Goal: Answer question/provide support

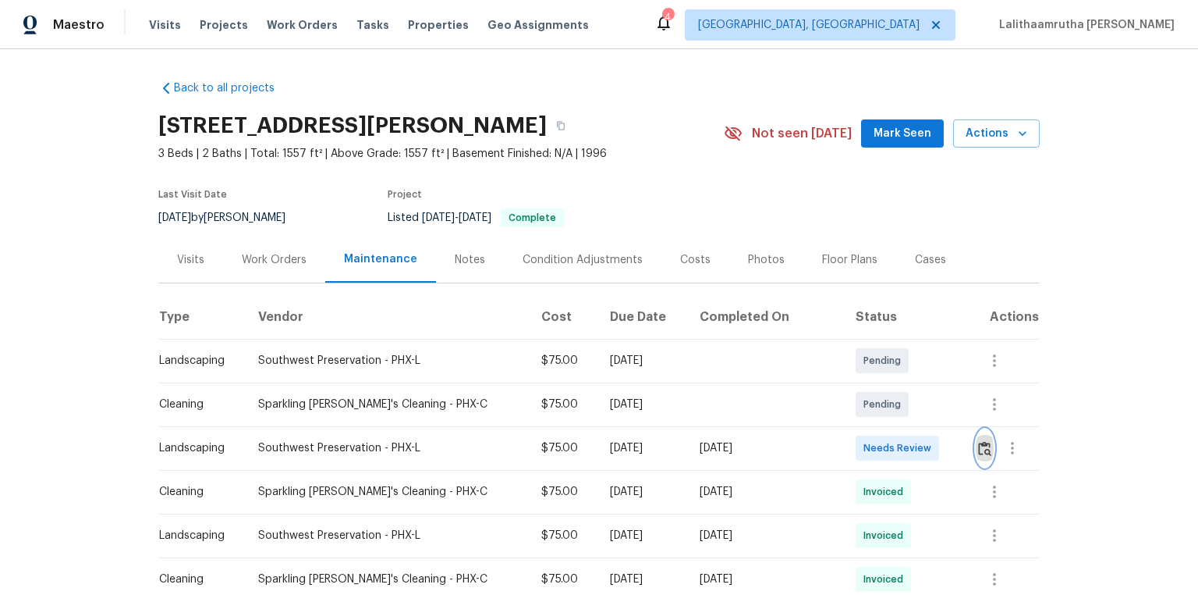
click at [829, 383] on img "button" at bounding box center [984, 448] width 13 height 15
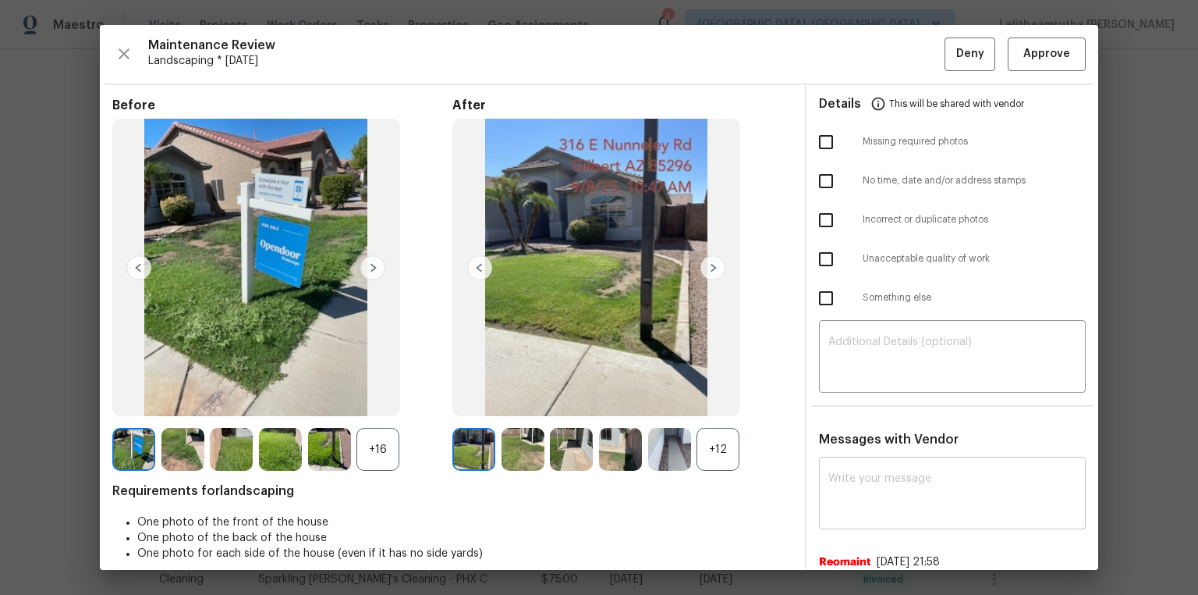
click at [829, 383] on div "x ​" at bounding box center [952, 494] width 267 height 69
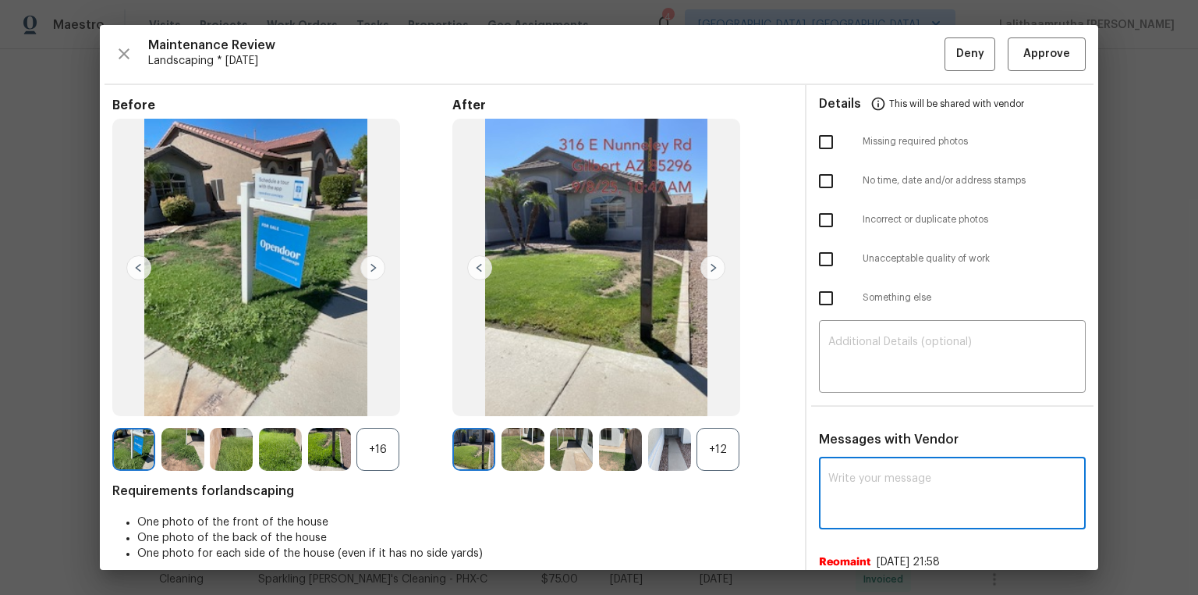
paste textarea "Maintenance Audit Team: Hello! Unfortunately this landscaping visit completed o…"
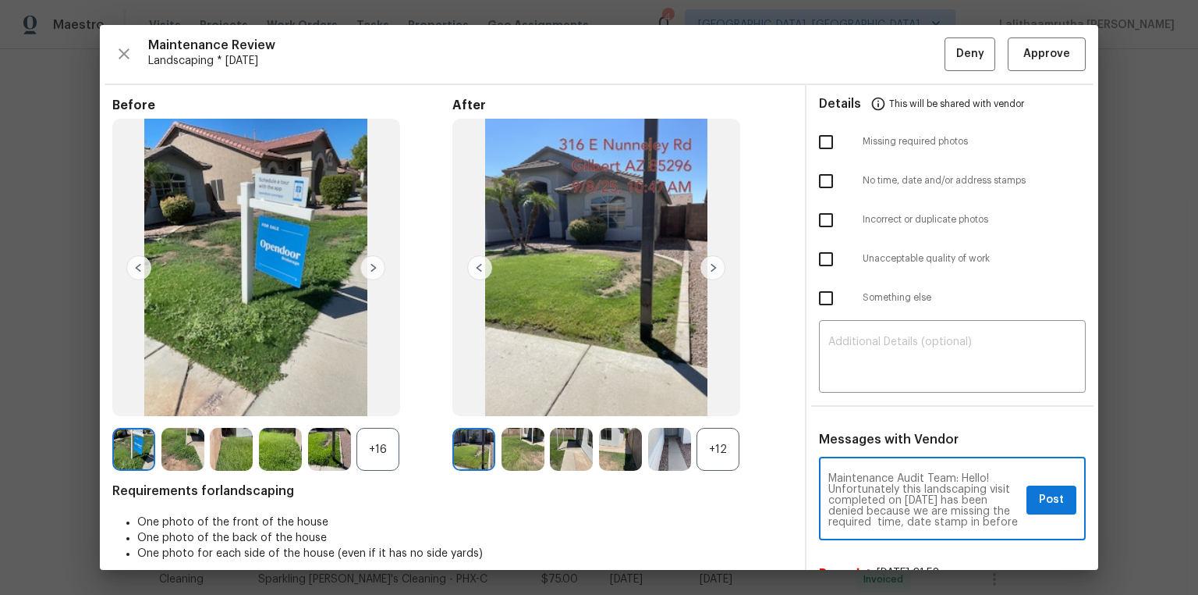
scroll to position [109, 0]
type textarea "Maintenance Audit Team: Hello! Unfortunately this landscaping visit completed o…"
click at [829, 365] on textarea at bounding box center [953, 358] width 248 height 44
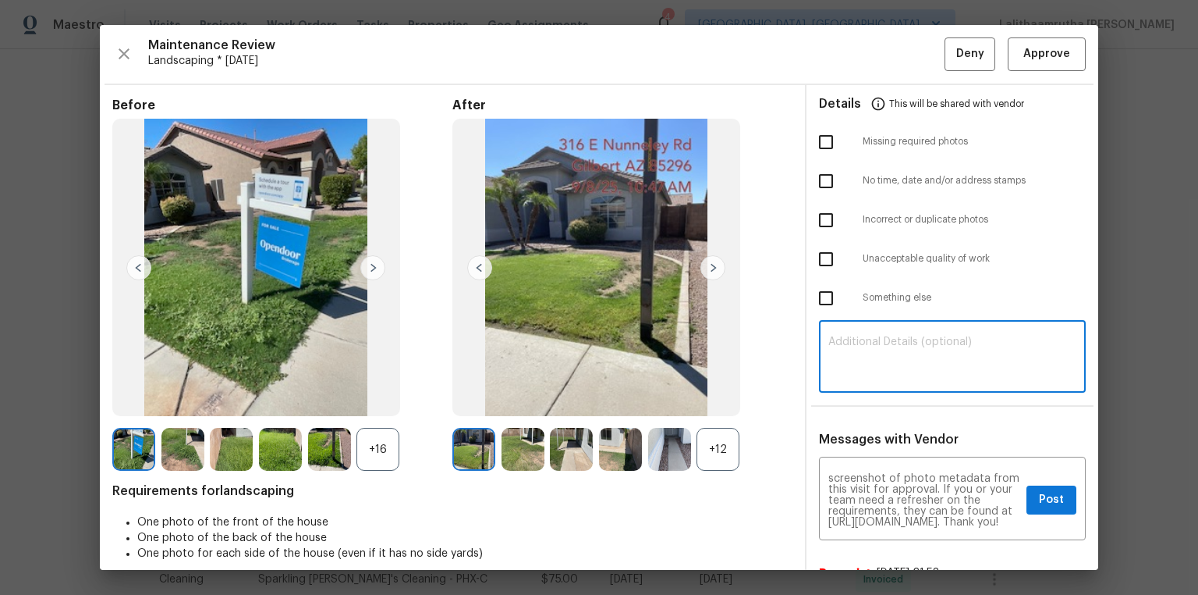
paste textarea "Maintenance Audit Team: Hello! Unfortunately this landscaping visit completed o…"
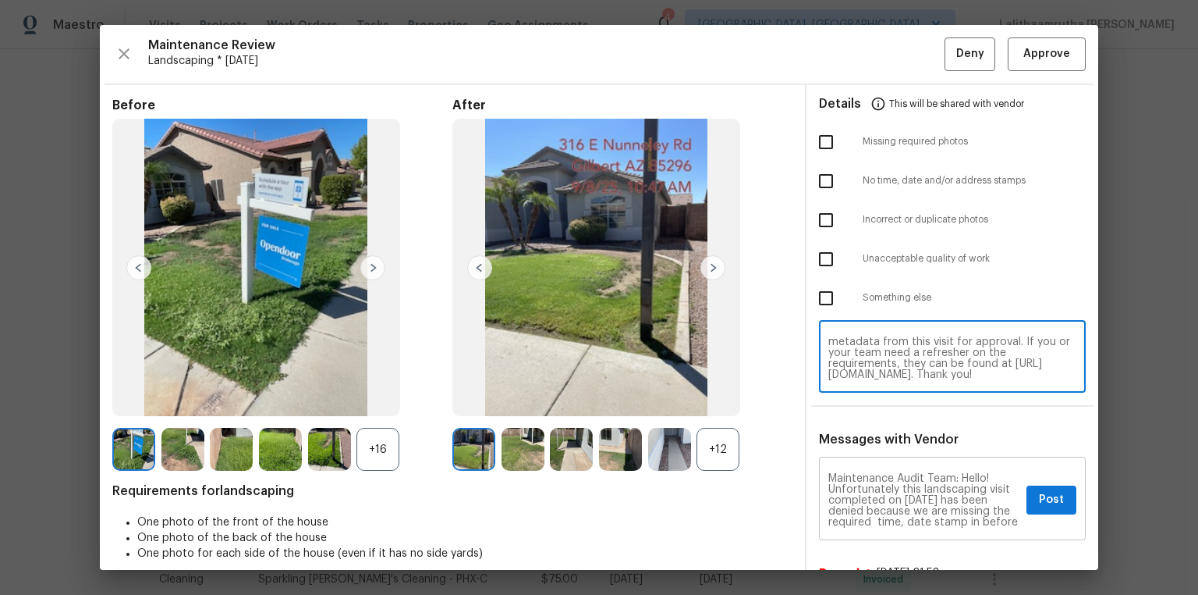
scroll to position [0, 0]
type textarea "Maintenance Audit Team: Hello! Unfortunately this landscaping visit completed o…"
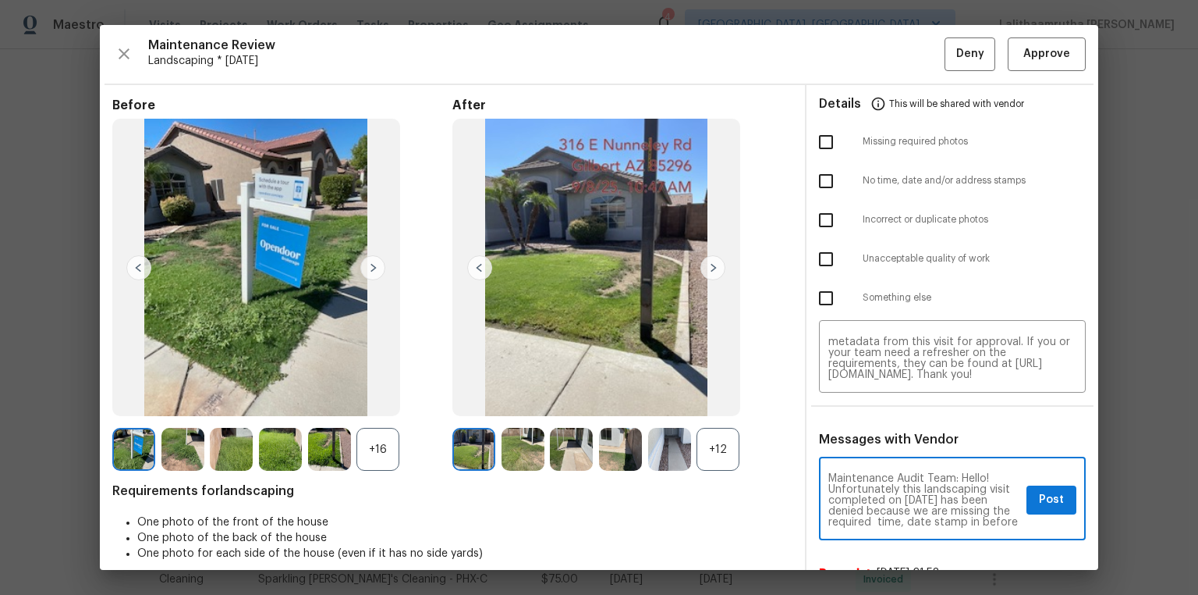
scroll to position [25, 0]
click at [829, 383] on textarea "Maintenance Audit Team: Hello! Unfortunately this landscaping visit completed o…" at bounding box center [925, 500] width 192 height 55
type textarea "Maintenance Audit Team: Hello! Unfortunately this landscaping visit completed o…"
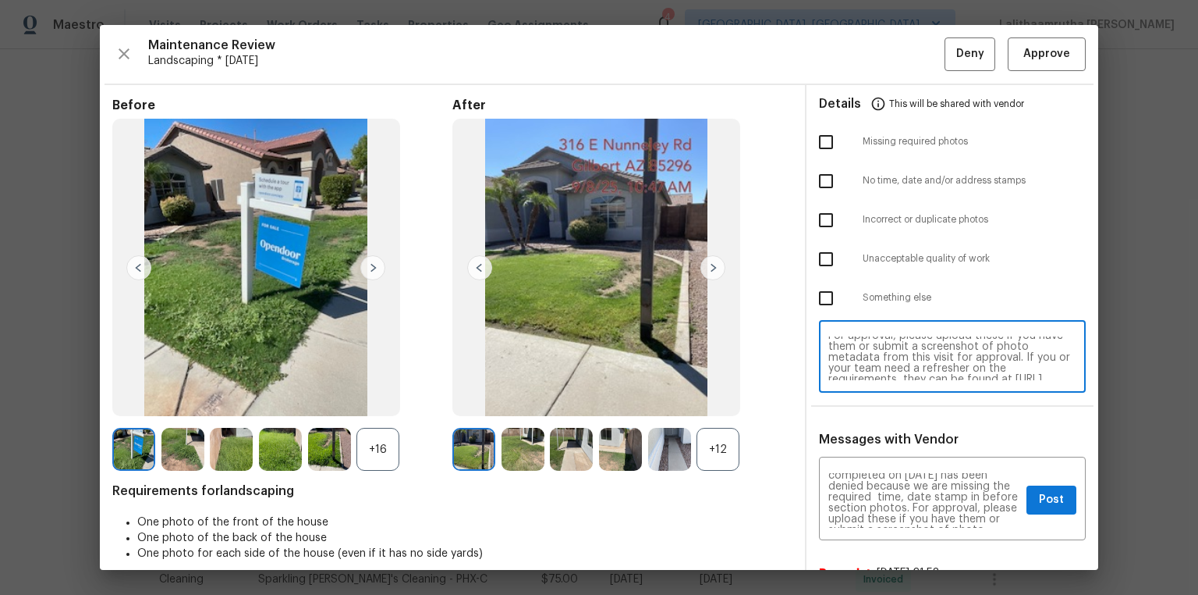
scroll to position [25, 0]
click at [829, 355] on textarea "Maintenance Audit Team: Hello! Unfortunately this landscaping visit completed o…" at bounding box center [953, 358] width 248 height 44
type textarea "Maintenance Audit Team: Hello! Unfortunately this landscaping visit completed o…"
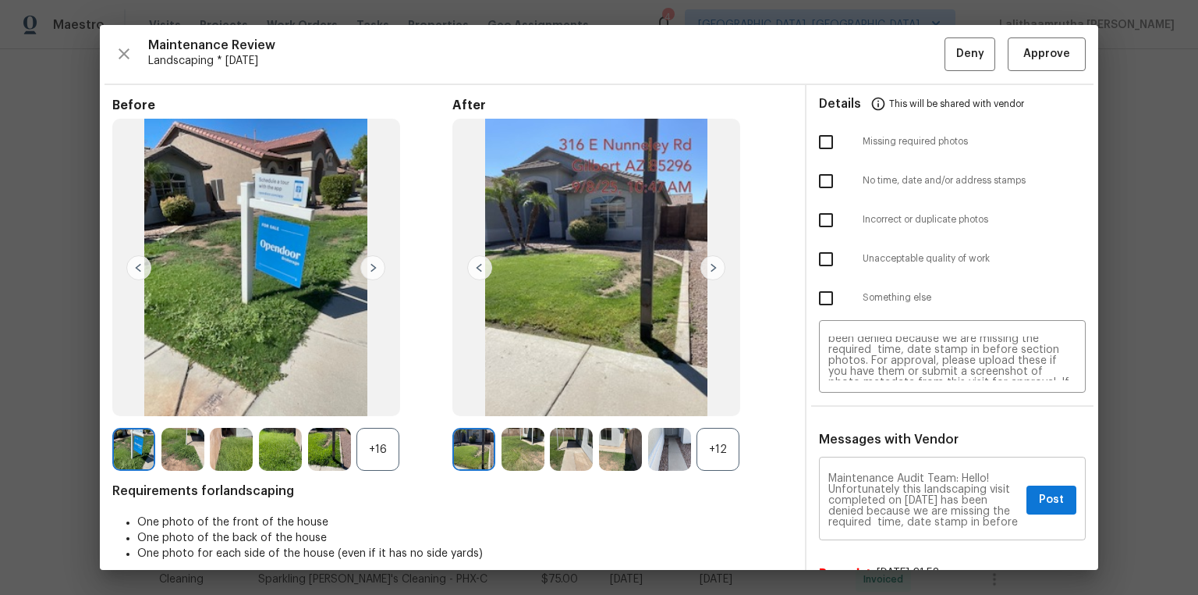
click at [829, 383] on div "Maintenance Audit Team: Hello! Unfortunately this landscaping visit completed o…" at bounding box center [952, 500] width 267 height 80
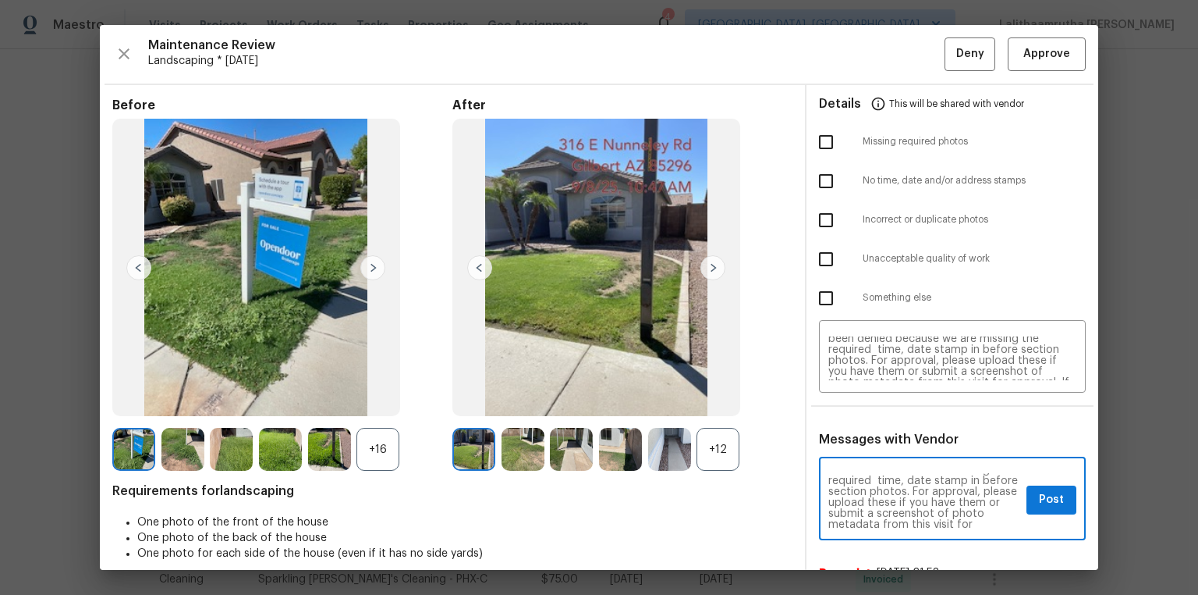
scroll to position [50, 0]
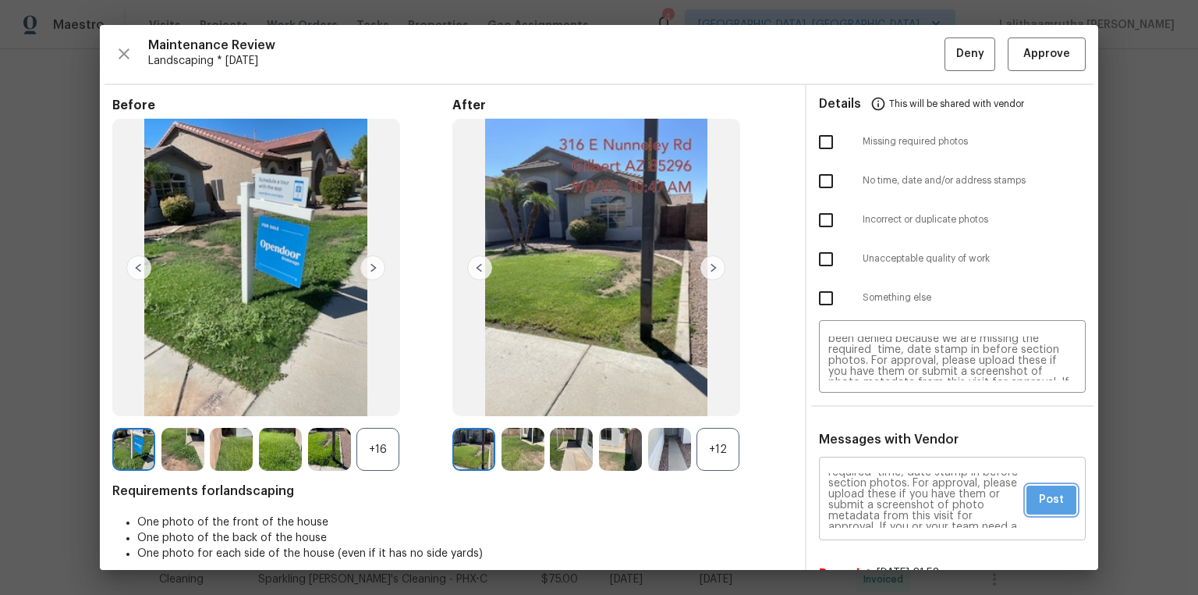
click at [829, 383] on button "Post" at bounding box center [1052, 499] width 50 height 29
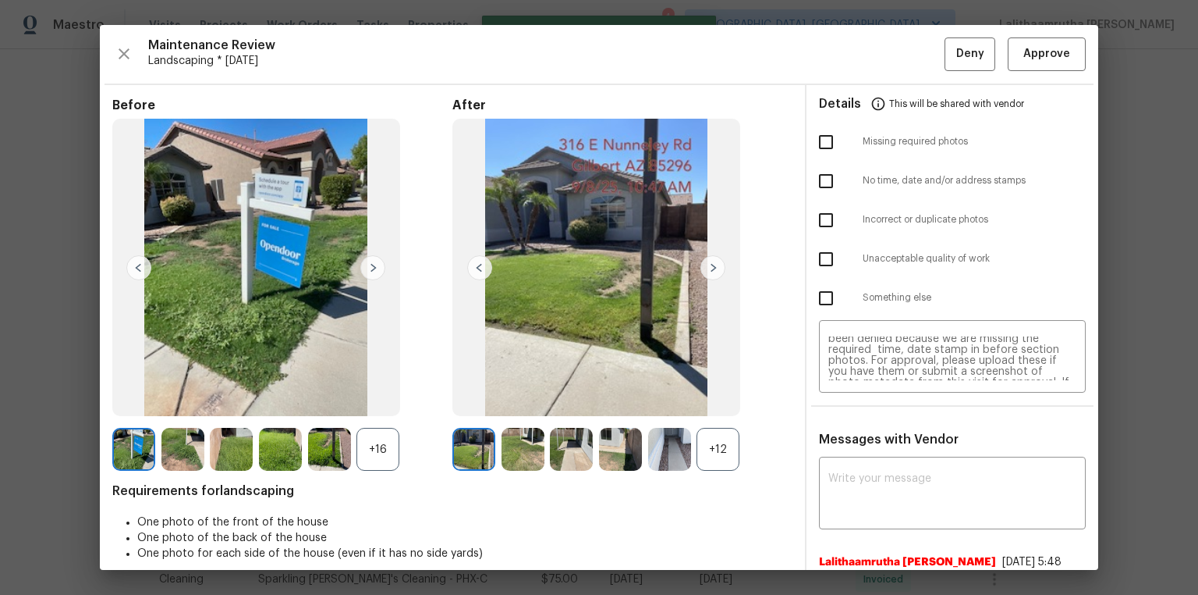
scroll to position [0, 0]
click at [829, 172] on input "checkbox" at bounding box center [826, 181] width 33 height 33
checkbox input "true"
click at [829, 60] on span "Deny" at bounding box center [971, 54] width 28 height 20
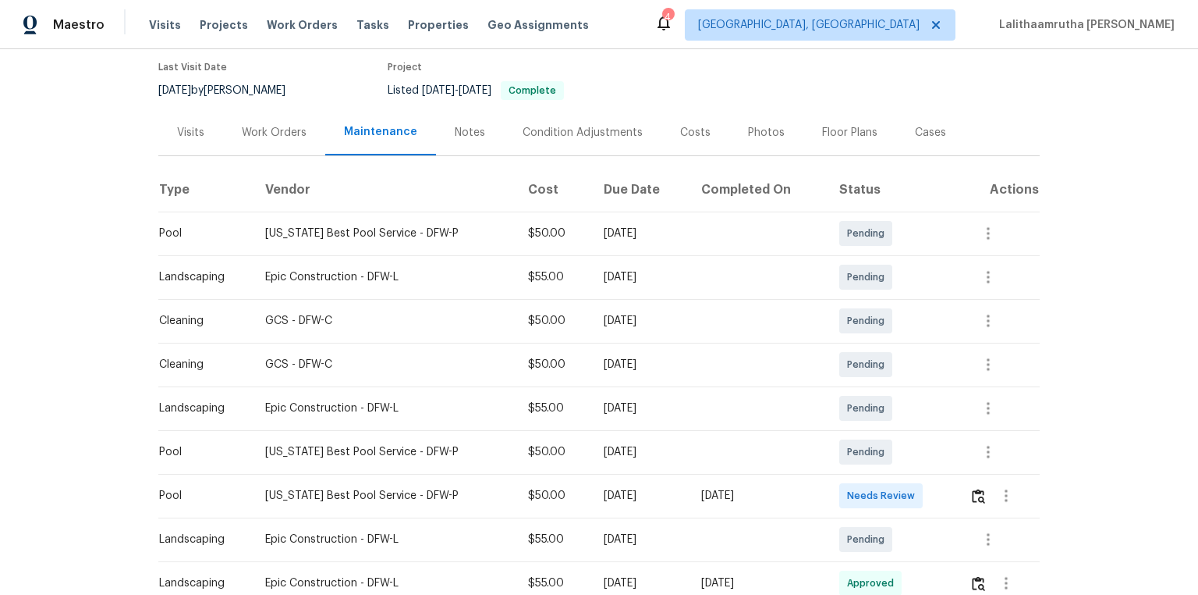
scroll to position [312, 0]
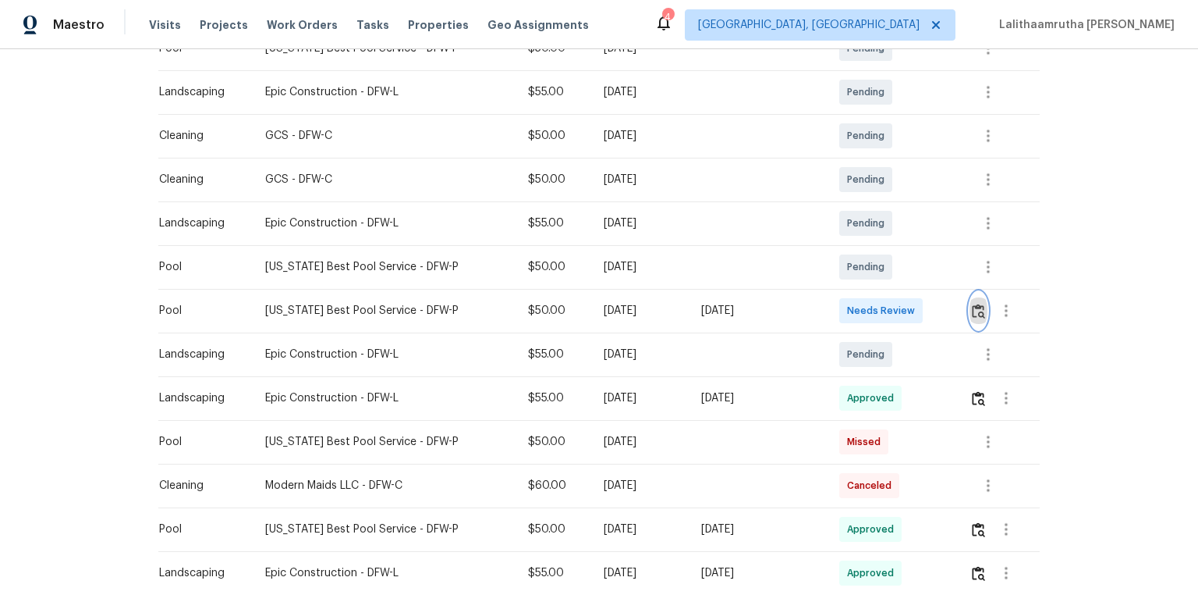
click at [852, 315] on button "button" at bounding box center [979, 310] width 18 height 37
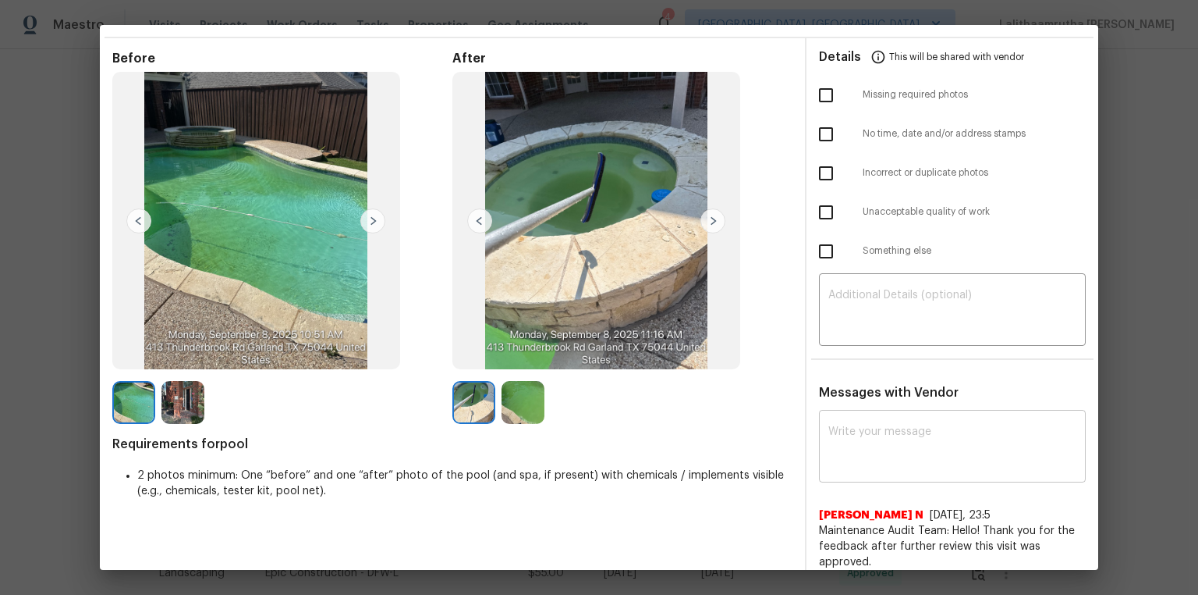
scroll to position [250, 0]
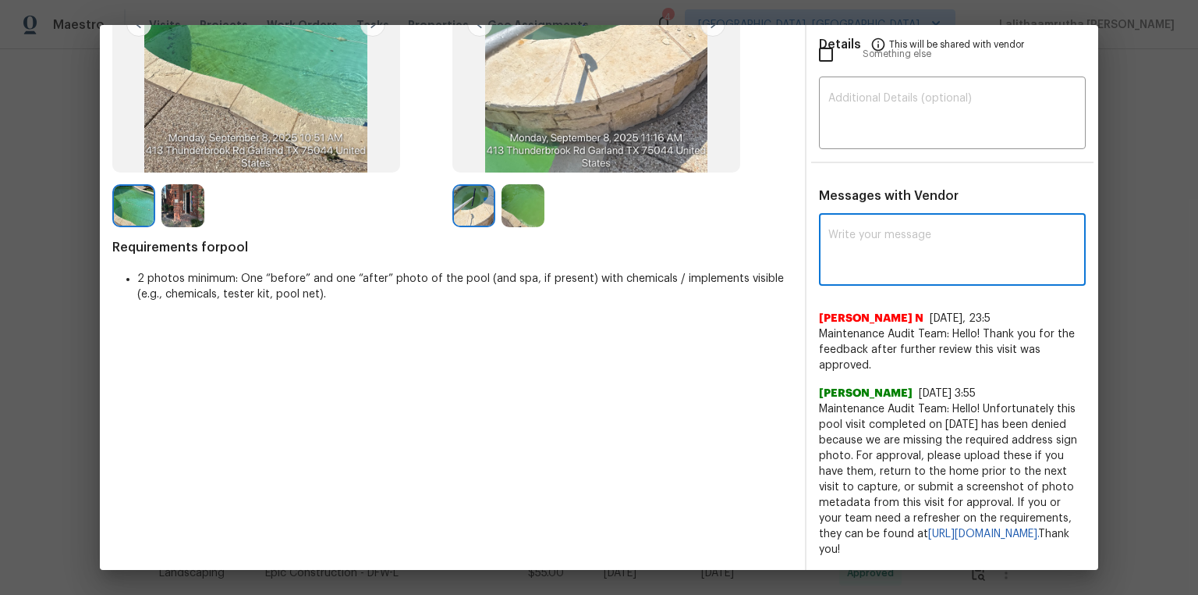
click at [852, 262] on textarea at bounding box center [953, 251] width 248 height 44
paste textarea "Maintenance Audit Team: Hello! Unfortunately, this pool visit completed on 09/0…"
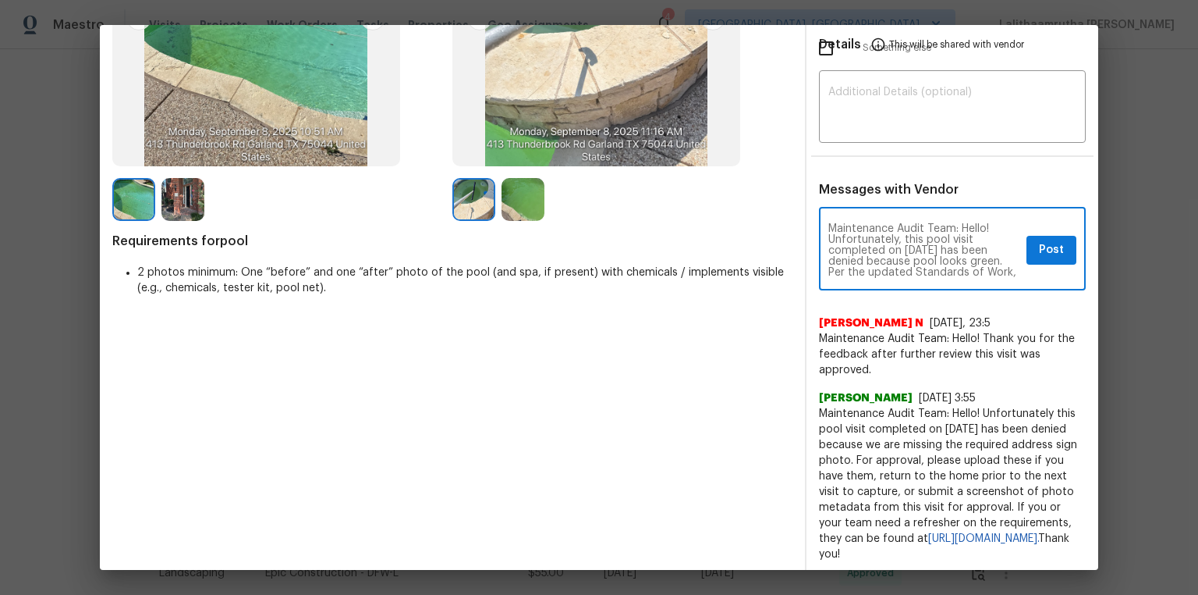
scroll to position [153, 0]
type textarea "Maintenance Audit Team: Hello! Unfortunately, this pool visit completed on 09/0…"
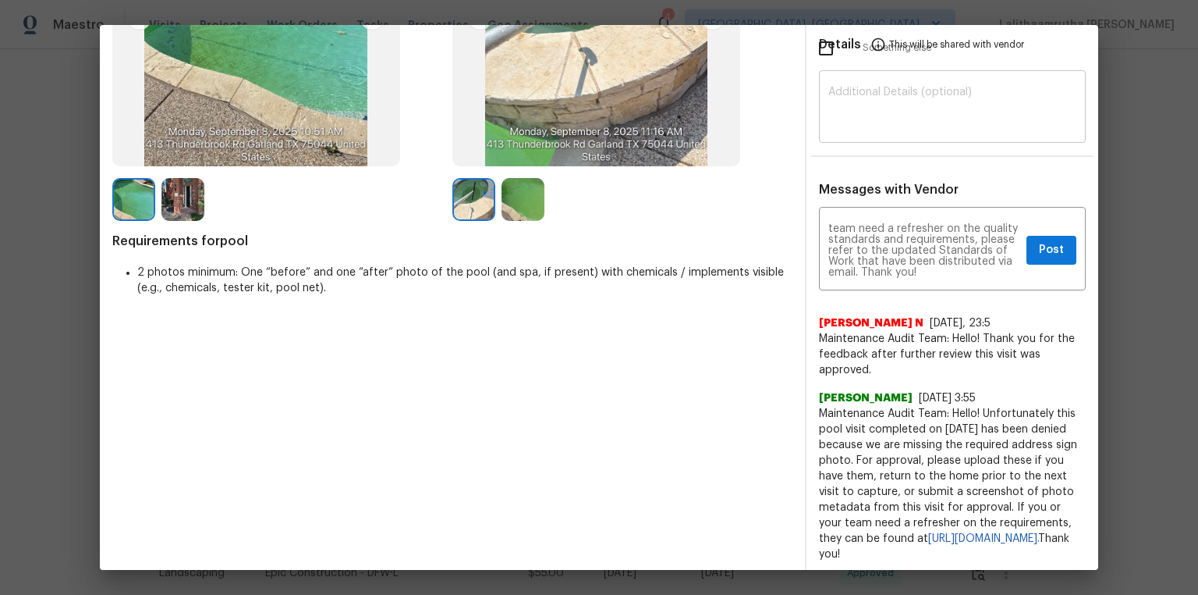
click at [852, 132] on div "​" at bounding box center [952, 108] width 267 height 69
type textarea "v"
click at [852, 116] on textarea "v" at bounding box center [953, 109] width 248 height 44
paste textarea "Maintenance Audit Team: Hello! Unfortunately, this pool visit completed on 09/0…"
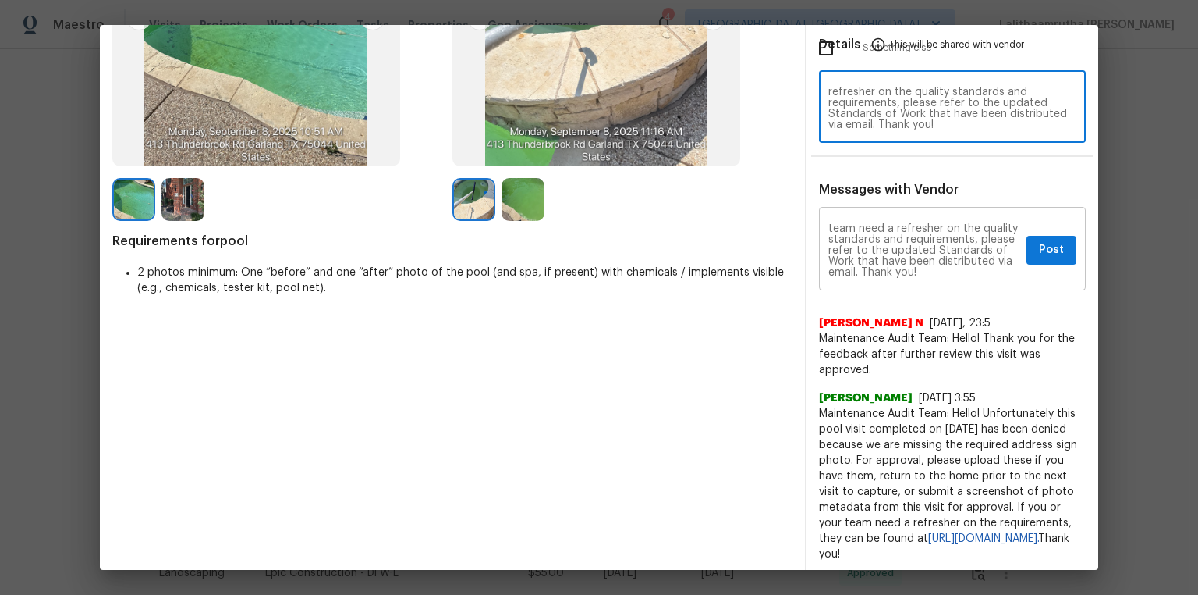
scroll to position [0, 0]
type textarea "Maintenance Audit Team: Hello! Unfortunately, this pool visit completed on 09/0…"
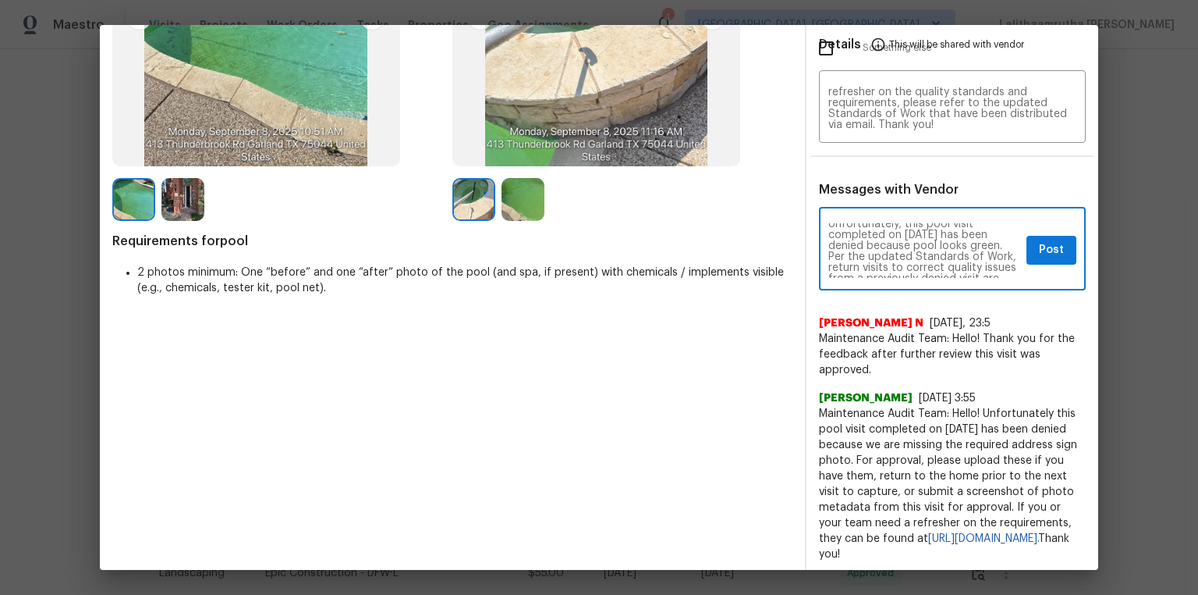
scroll to position [25, 0]
click at [852, 225] on textarea "Maintenance Audit Team: Hello! Unfortunately, this pool visit completed on 09/0…" at bounding box center [925, 250] width 192 height 55
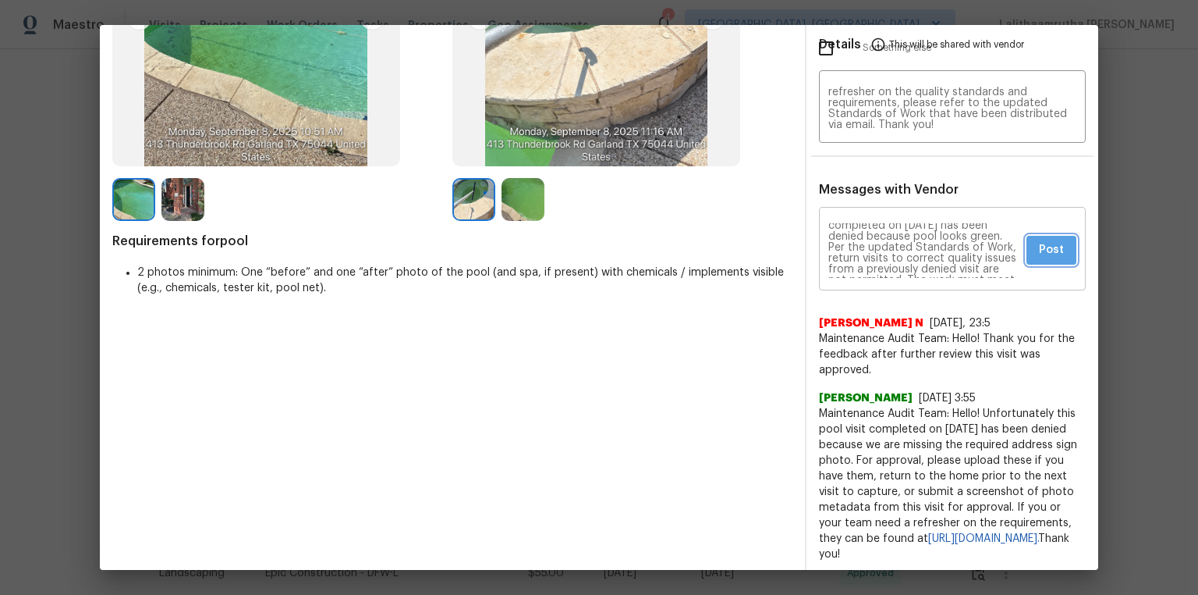
click at [852, 254] on span "Post" at bounding box center [1051, 250] width 25 height 20
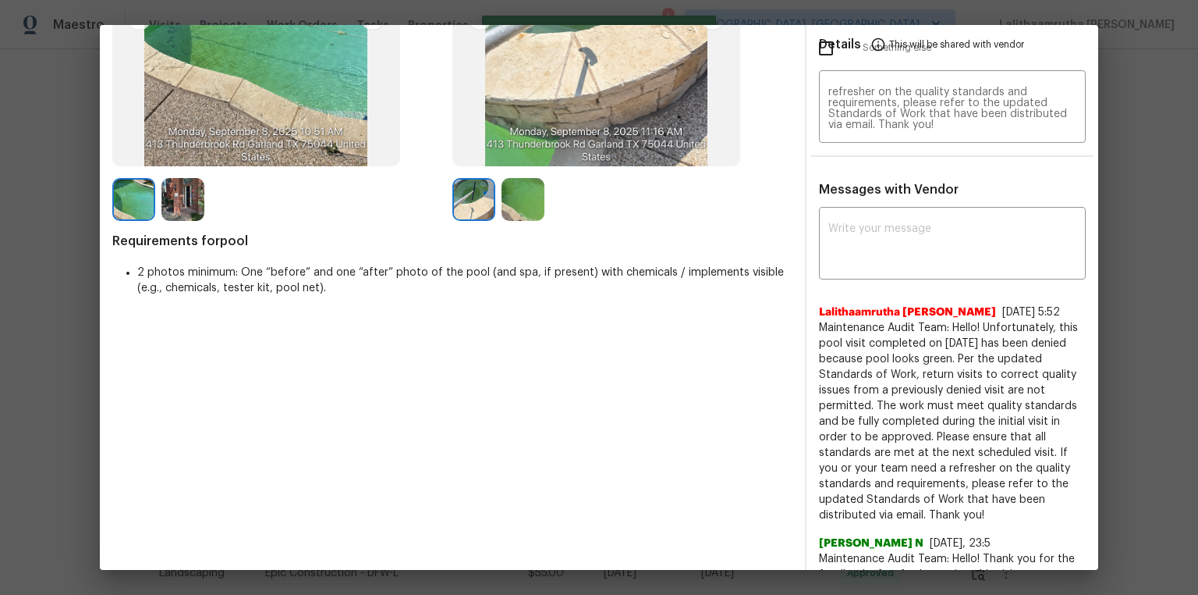
scroll to position [0, 0]
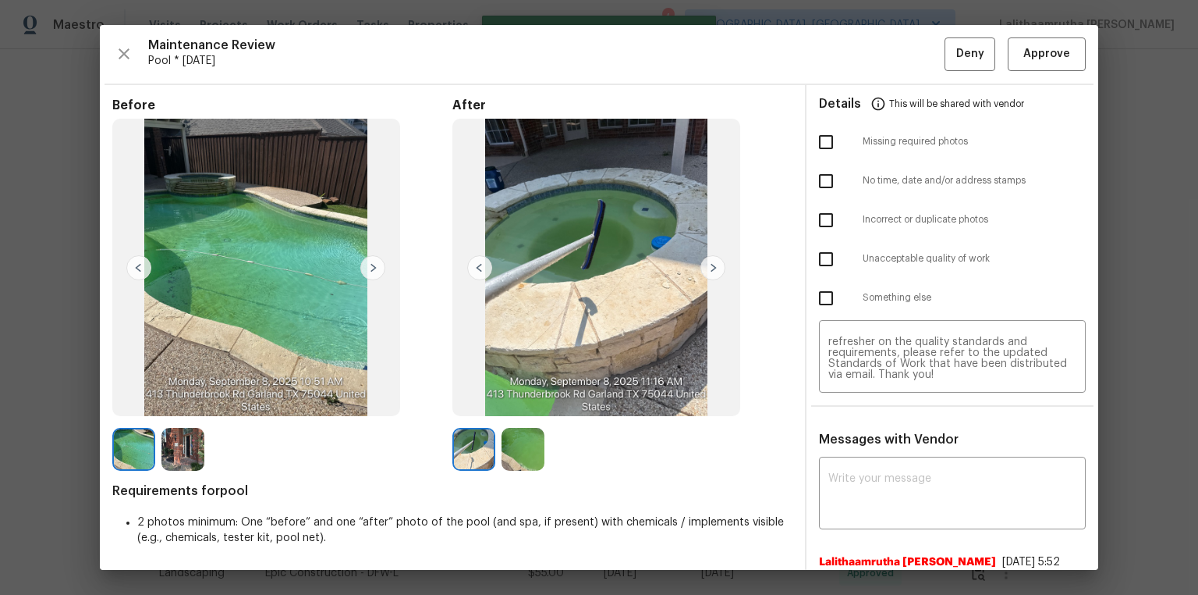
drag, startPoint x: 830, startPoint y: 252, endPoint x: 853, endPoint y: 217, distance: 41.8
click at [830, 253] on input "checkbox" at bounding box center [826, 259] width 33 height 33
checkbox input "true"
click at [852, 53] on span "Deny" at bounding box center [971, 54] width 28 height 20
